Goal: Task Accomplishment & Management: Use online tool/utility

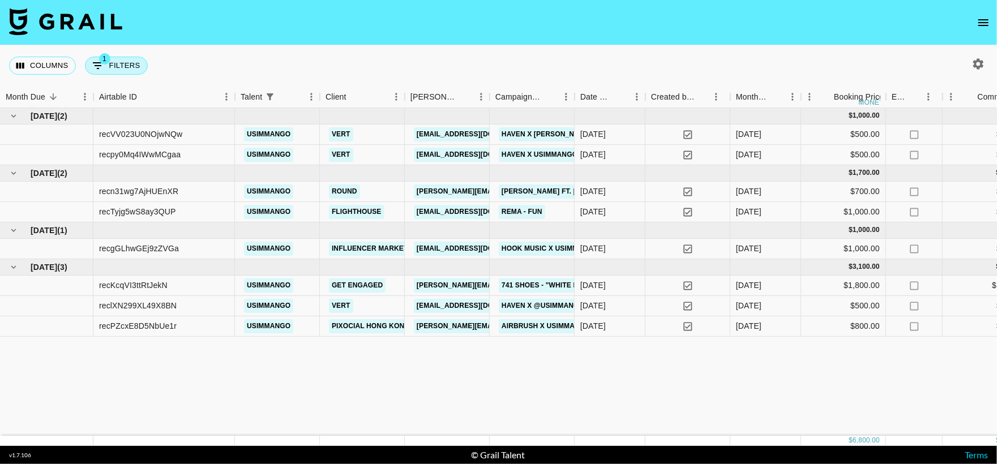
click at [109, 63] on button "1 Filters" at bounding box center [116, 66] width 63 height 18
select select "talentName"
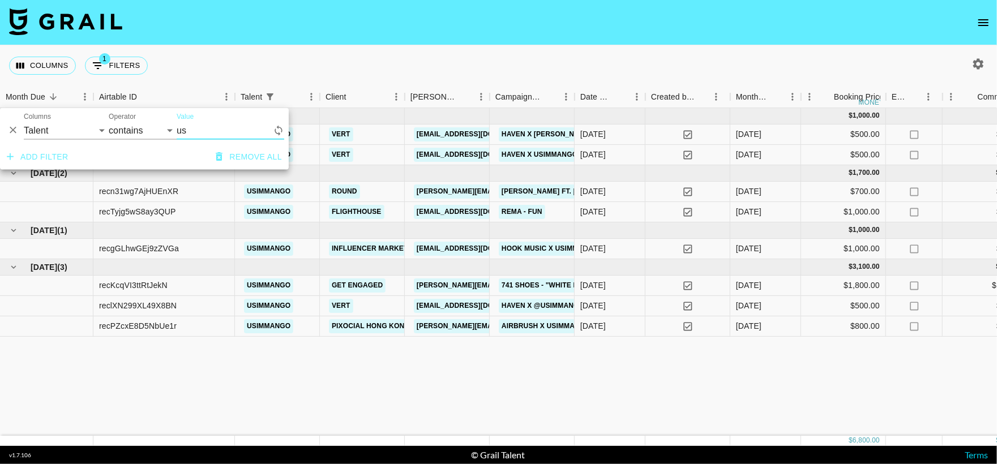
type input "u"
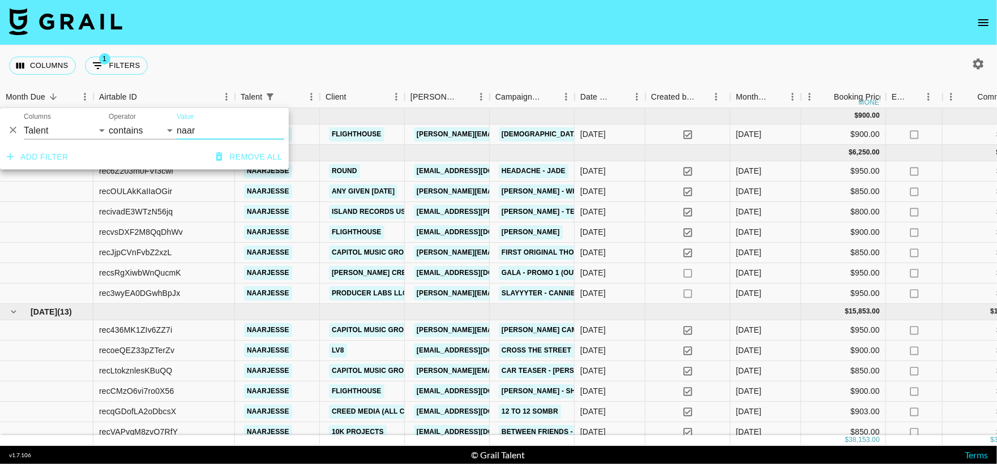
type input "naar"
click at [477, 87] on div "Booker" at bounding box center [481, 97] width 17 height 22
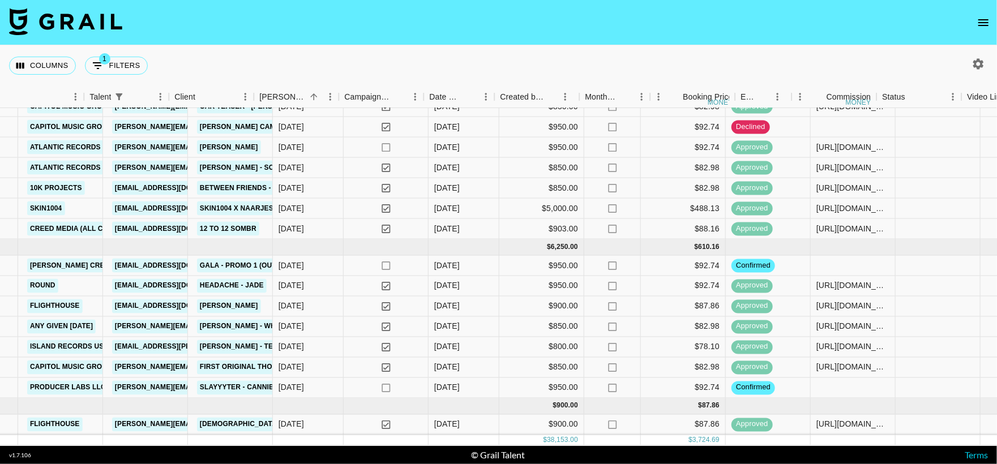
scroll to position [301, 680]
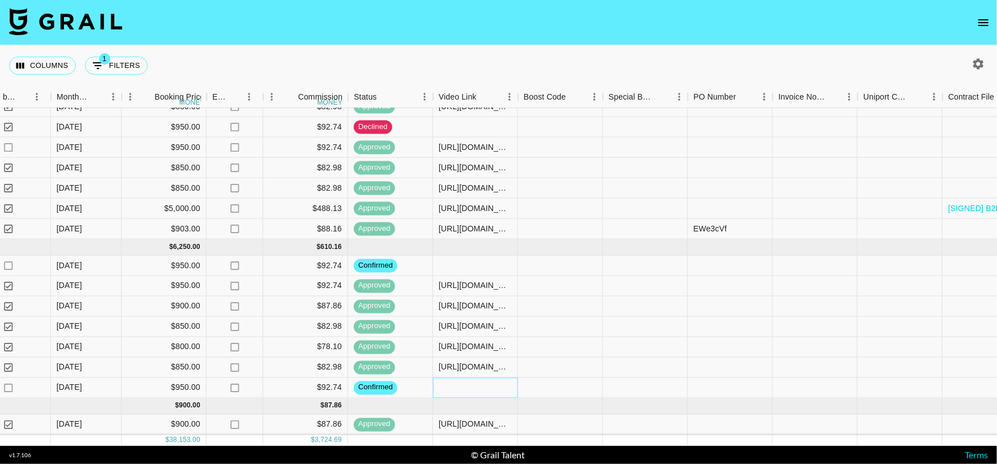
click at [459, 379] on div at bounding box center [475, 388] width 85 height 20
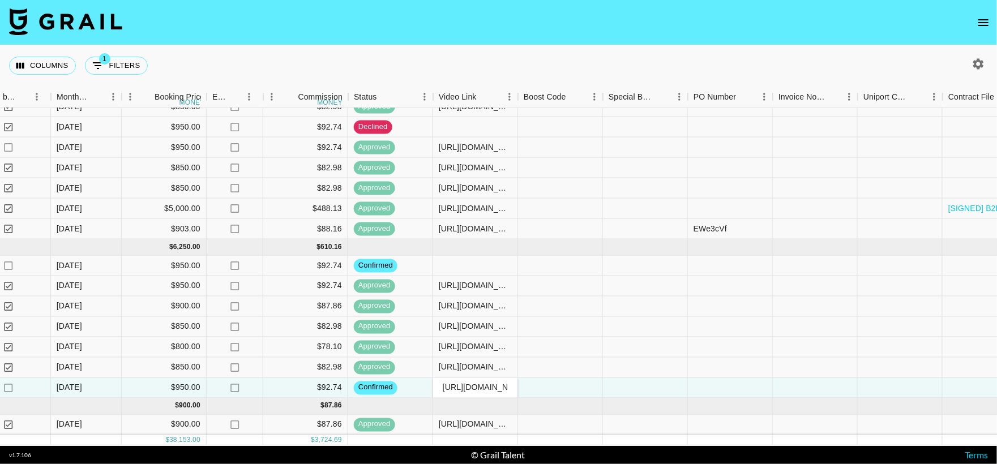
scroll to position [0, 170]
type input "[URL][DOMAIN_NAME]"
click at [626, 378] on div at bounding box center [645, 388] width 85 height 20
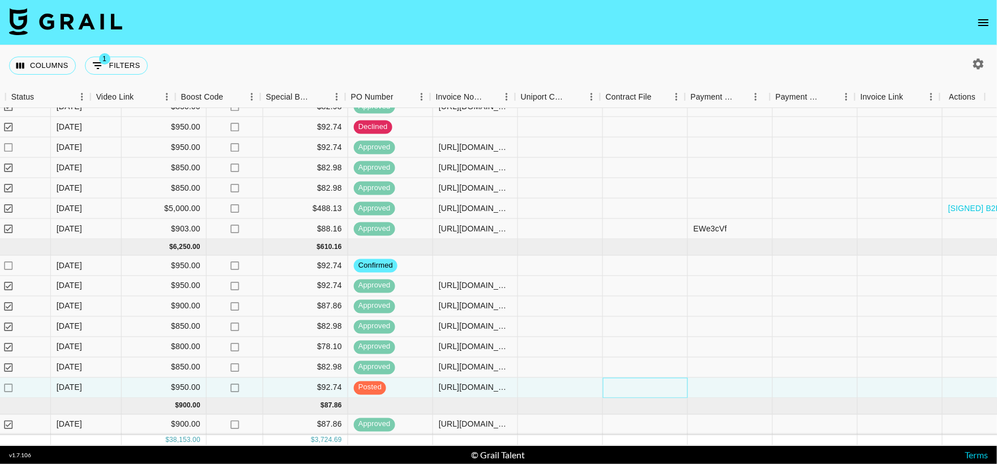
scroll to position [301, 1022]
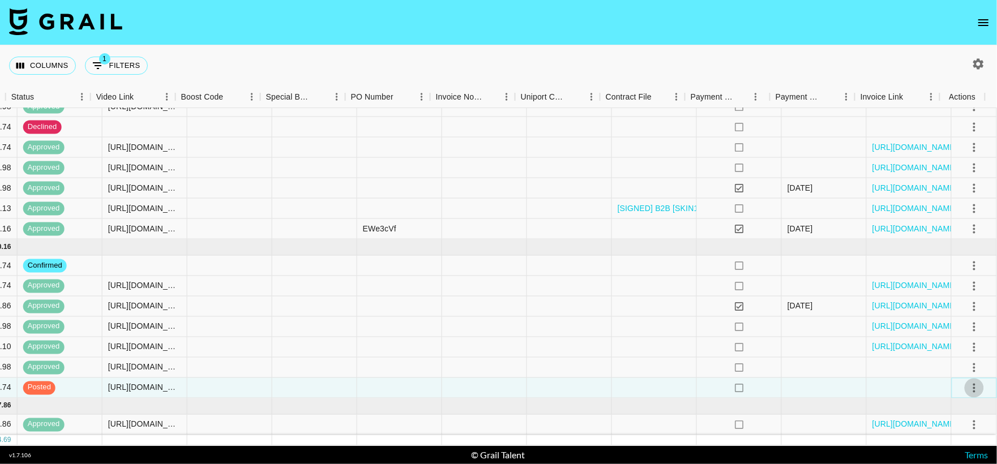
click at [968, 381] on icon "select merge strategy" at bounding box center [975, 388] width 14 height 14
click at [952, 352] on div "Approve" at bounding box center [950, 352] width 35 height 14
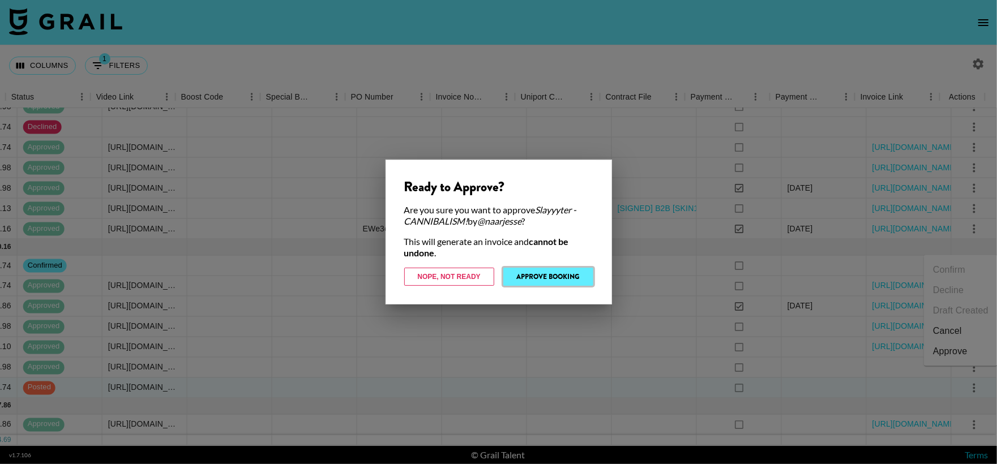
click at [549, 272] on button "Approve Booking" at bounding box center [548, 277] width 90 height 18
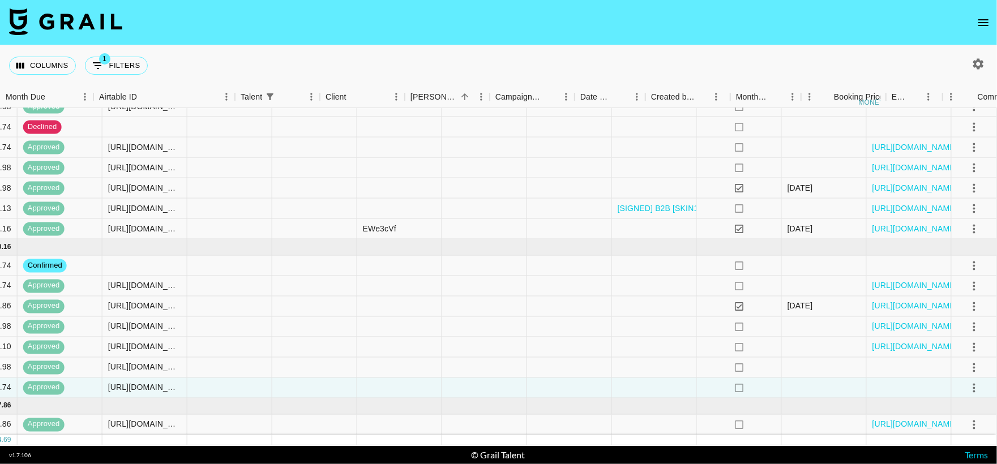
scroll to position [301, 0]
